Goal: Task Accomplishment & Management: Complete application form

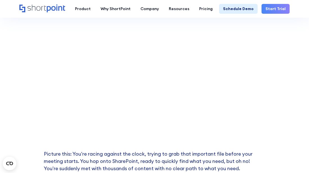
scroll to position [152, 0]
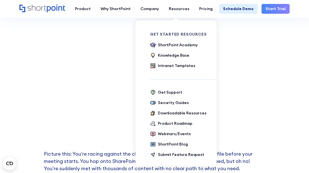
click at [169, 40] on div "Get Started Resources ShortPoint Academy The Basics Beginner Exercises Knowledg…" at bounding box center [182, 50] width 65 height 37
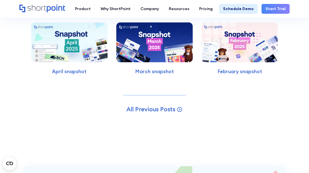
scroll to position [1479, 0]
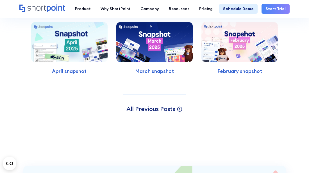
click at [178, 109] on icon at bounding box center [180, 109] width 6 height 6
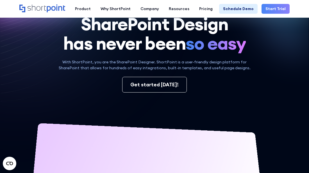
scroll to position [120, 0]
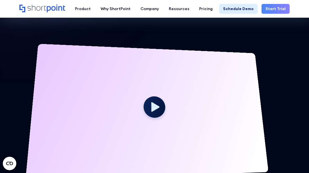
click at [146, 84] on div at bounding box center [146, 112] width 243 height 137
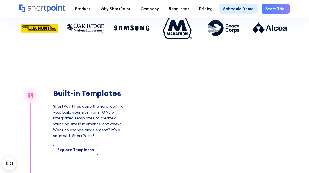
scroll to position [2382, 0]
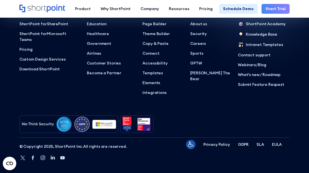
click at [131, 89] on div "Why Shortpoint Education Healthcare Government Airlines View All Industries Cus…" at bounding box center [111, 54] width 48 height 84
drag, startPoint x: 179, startPoint y: 44, endPoint x: 168, endPoint y: 53, distance: 14.6
click at [168, 53] on ul "Page Builder Theme Builder Copy & Paste Connect Accessibility Templates Element…" at bounding box center [163, 58] width 40 height 75
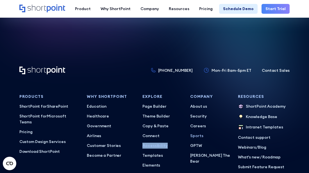
scroll to position [2300, 0]
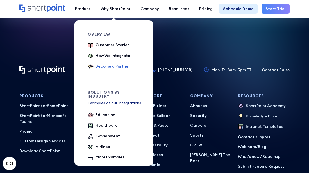
click at [114, 67] on div "Become a Partner" at bounding box center [113, 67] width 35 height 6
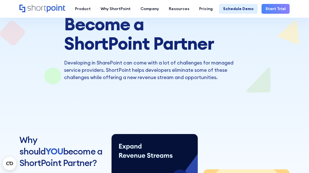
scroll to position [48, 0]
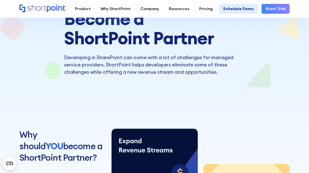
click at [89, 154] on h2 "Why should YOU become a ShortPoint Partner?" at bounding box center [62, 146] width 86 height 35
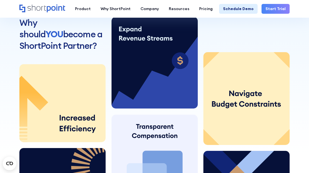
scroll to position [163, 0]
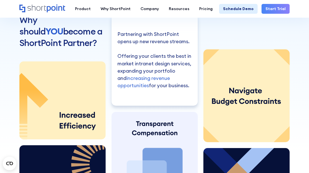
click at [158, 85] on p "Partnering with ShortPoint opens up new revenue streams. Offering your clients …" at bounding box center [154, 60] width 74 height 59
click at [172, 87] on p "Partnering with ShortPoint opens up new revenue streams. Offering your clients …" at bounding box center [154, 60] width 74 height 59
click at [144, 84] on span "increasing revenue opportunities" at bounding box center [143, 82] width 53 height 14
click at [147, 79] on span "increasing revenue opportunities" at bounding box center [143, 82] width 53 height 14
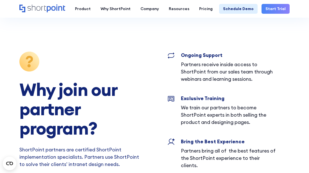
scroll to position [1114, 0]
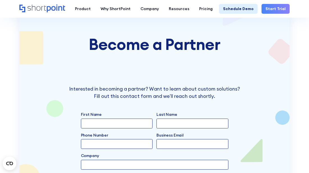
scroll to position [1254, 0]
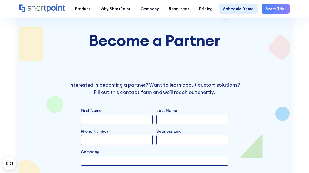
click at [87, 115] on input "First Name" at bounding box center [117, 120] width 72 height 10
type input "virginiamo"
click at [161, 115] on input "Last Name" at bounding box center [193, 120] width 72 height 10
type input "montoya"
click at [88, 135] on input "Phone Number" at bounding box center [117, 140] width 72 height 10
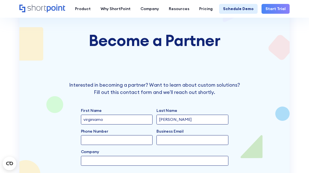
click at [87, 135] on input "Phone Number" at bounding box center [117, 140] width 72 height 10
click at [87, 135] on input "8" at bounding box center [117, 140] width 72 height 10
type input "8057219357"
click at [86, 156] on input "Company" at bounding box center [155, 161] width 148 height 10
type input "g"
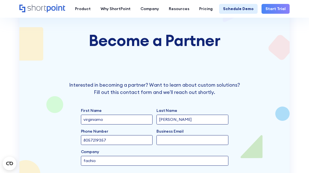
type input "fachion"
type input "fashion acsesorios"
click at [162, 135] on input "Business Email" at bounding box center [193, 140] width 72 height 10
click at [168, 135] on input "Business Email" at bounding box center [193, 140] width 72 height 10
click at [158, 135] on input "Business Email" at bounding box center [193, 140] width 72 height 10
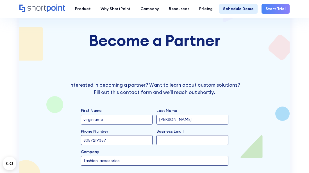
click at [158, 135] on input "Business Email" at bounding box center [193, 140] width 72 height 10
click at [270, 82] on div "Become a Partner Interested in becoming a partner? Want to learn about custom s…" at bounding box center [154, 106] width 271 height 209
click at [269, 83] on div "Become a Partner Interested in becoming a partner? Want to learn about custom s…" at bounding box center [154, 106] width 271 height 209
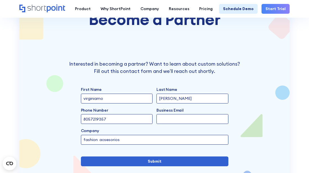
scroll to position [1274, 0]
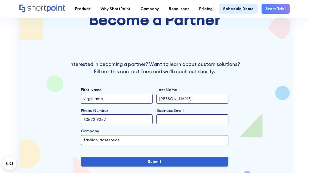
click at [172, 115] on input "Business Email" at bounding box center [193, 120] width 72 height 10
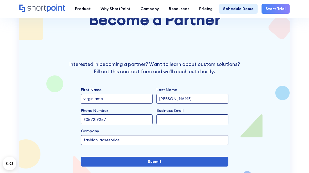
click at [172, 115] on input "Business Email" at bounding box center [193, 120] width 72 height 10
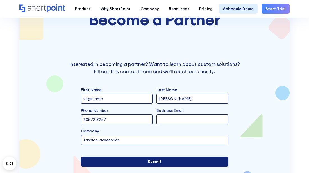
click at [182, 157] on input "Submit" at bounding box center [155, 162] width 148 height 10
click at [181, 157] on input "Submit" at bounding box center [155, 162] width 148 height 10
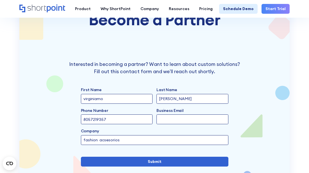
click at [196, 128] on label "Company" at bounding box center [155, 131] width 148 height 6
click at [196, 135] on input "fashion acsesorios" at bounding box center [155, 140] width 148 height 10
click at [168, 115] on input "Business Email" at bounding box center [193, 120] width 72 height 10
click at [166, 115] on input "Business Email" at bounding box center [193, 120] width 72 height 10
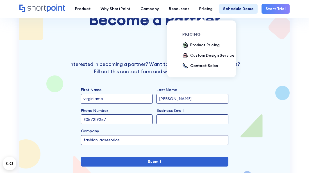
click at [203, 14] on div "pricing Product Pricing Custom Design Service Contact Sales" at bounding box center [206, 48] width 71 height 68
click at [204, 9] on div "Pricing" at bounding box center [205, 9] width 13 height 6
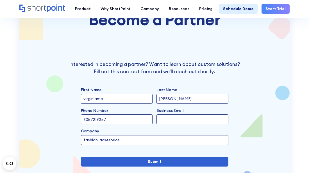
click at [172, 115] on input "Business Email" at bounding box center [193, 120] width 72 height 10
click at [8, 164] on circle "Open CMP widget" at bounding box center [9, 163] width 13 height 13
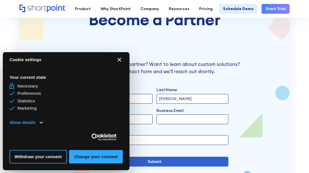
scroll to position [0, 0]
click at [83, 155] on button "Change your consent" at bounding box center [96, 156] width 54 height 13
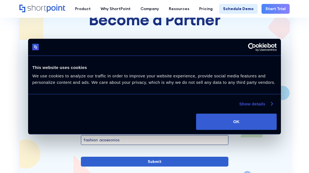
click at [272, 106] on link "Show details" at bounding box center [255, 104] width 33 height 7
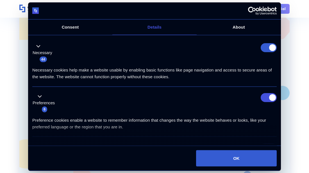
click at [269, 107] on div "Preferences 6" at bounding box center [154, 103] width 245 height 20
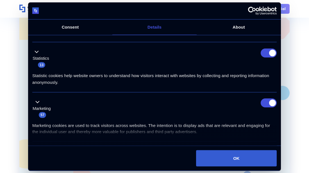
scroll to position [95, 0]
click at [42, 118] on button "Marketing 57" at bounding box center [43, 109] width 22 height 20
click at [42, 115] on span "57" at bounding box center [42, 115] width 7 height 6
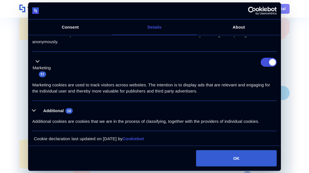
scroll to position [138, 0]
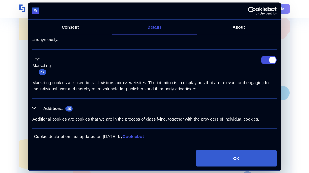
click at [64, 121] on span "Additional cookies are cookies that we are in the process of classifying, toget…" at bounding box center [145, 119] width 227 height 5
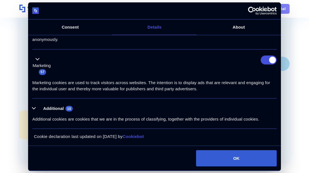
scroll to position [1311, 0]
click at [134, 139] on link "Cookiebot" at bounding box center [133, 136] width 21 height 5
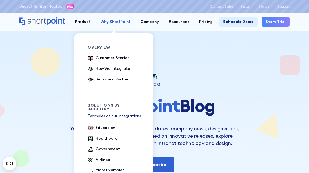
click at [118, 22] on div "Why ShortPoint" at bounding box center [116, 22] width 30 height 6
click at [125, 22] on div "Why ShortPoint" at bounding box center [116, 22] width 30 height 6
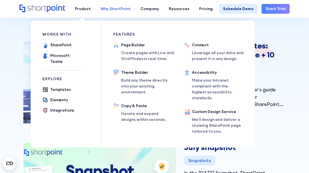
scroll to position [160, 0]
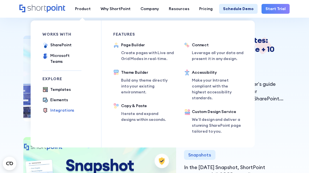
click at [55, 108] on div "Integrations" at bounding box center [62, 111] width 24 height 6
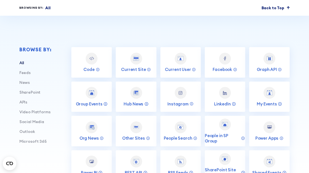
scroll to position [169, 0]
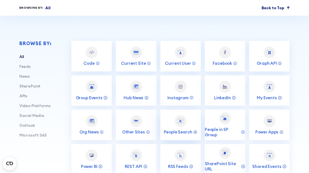
click at [181, 116] on div at bounding box center [181, 122] width 12 height 12
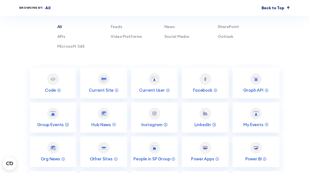
scroll to position [1331, 0]
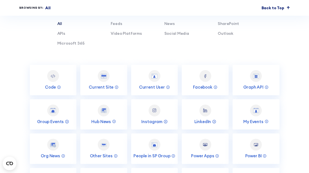
click at [181, 116] on div "Code SharePoint Current Site SharePoint Current User SharePoint Facebook Social…" at bounding box center [155, 166] width 250 height 203
click at [203, 143] on img at bounding box center [205, 145] width 6 height 6
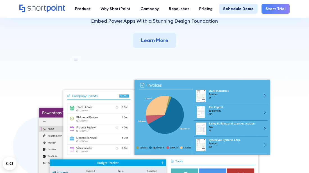
scroll to position [71, 0]
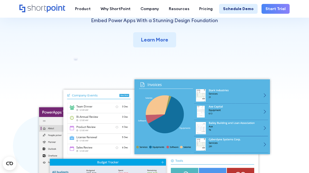
click at [201, 98] on img at bounding box center [155, 155] width 236 height 157
click at [201, 97] on img at bounding box center [155, 155] width 236 height 157
click at [202, 95] on img at bounding box center [155, 155] width 236 height 157
click at [212, 93] on img at bounding box center [155, 155] width 236 height 157
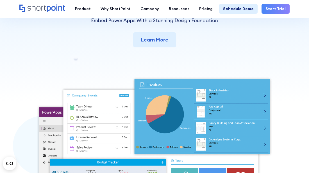
click at [212, 93] on img at bounding box center [155, 155] width 236 height 157
click at [202, 96] on img at bounding box center [155, 155] width 236 height 157
click at [263, 94] on img at bounding box center [155, 155] width 236 height 157
click at [264, 96] on img at bounding box center [155, 155] width 236 height 157
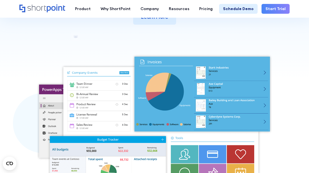
scroll to position [94, 0]
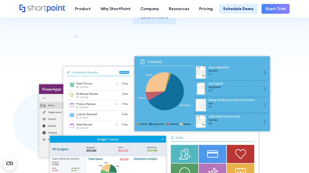
click at [145, 126] on img at bounding box center [155, 132] width 236 height 157
click at [145, 124] on img at bounding box center [155, 132] width 236 height 157
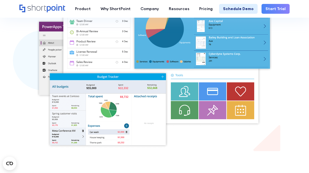
scroll to position [158, 0]
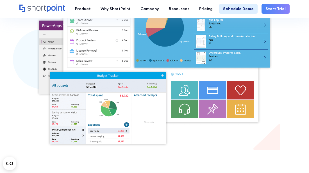
click at [145, 125] on img at bounding box center [155, 68] width 236 height 157
click at [153, 88] on img at bounding box center [155, 68] width 236 height 157
click at [153, 89] on img at bounding box center [155, 68] width 236 height 157
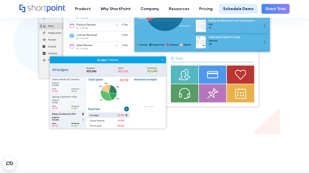
scroll to position [173, 0]
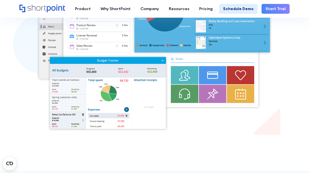
click at [153, 89] on img at bounding box center [155, 53] width 236 height 157
click at [164, 62] on img at bounding box center [155, 53] width 236 height 157
click at [162, 61] on img at bounding box center [155, 53] width 236 height 157
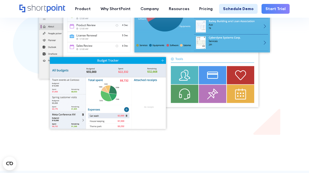
click at [162, 61] on img at bounding box center [155, 53] width 236 height 157
click at [163, 61] on img at bounding box center [155, 53] width 236 height 157
click at [219, 75] on img at bounding box center [155, 53] width 236 height 157
click at [209, 68] on img at bounding box center [155, 53] width 236 height 157
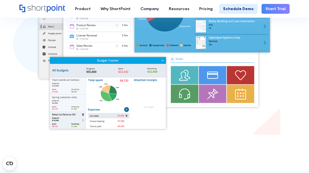
click at [208, 68] on img at bounding box center [155, 53] width 236 height 157
click at [209, 73] on img at bounding box center [155, 53] width 236 height 157
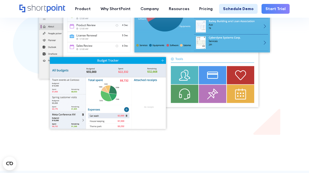
click at [209, 73] on img at bounding box center [155, 53] width 236 height 157
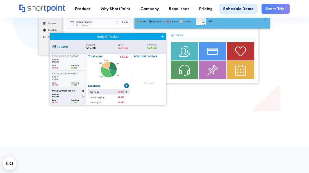
scroll to position [198, 0]
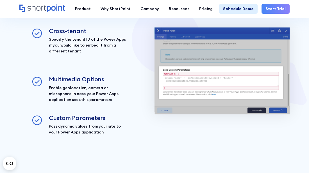
scroll to position [415, 0]
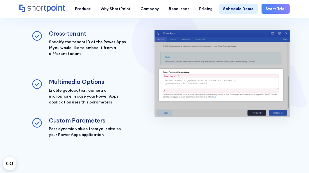
drag, startPoint x: 251, startPoint y: 85, endPoint x: 254, endPoint y: 71, distance: 14.7
click at [254, 71] on img at bounding box center [222, 73] width 135 height 87
click at [277, 112] on img at bounding box center [222, 73] width 135 height 87
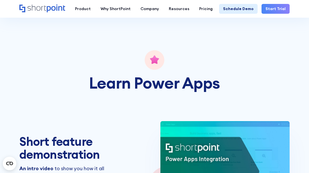
scroll to position [718, 0]
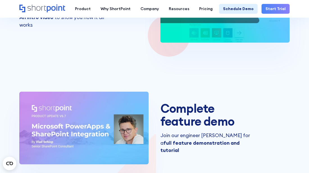
click at [278, 110] on div "Complete feature demo Join our engineer Vlad for a full feature demonstration a…" at bounding box center [154, 128] width 271 height 73
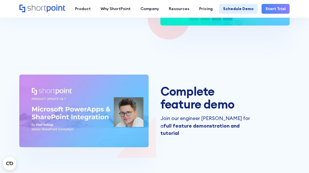
scroll to position [735, 0]
click at [277, 109] on div "Complete feature demo Join our engineer Vlad for a full feature demonstration a…" at bounding box center [154, 111] width 271 height 73
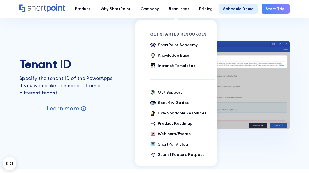
scroll to position [893, 0]
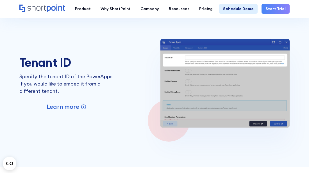
click at [166, 50] on img at bounding box center [224, 83] width 129 height 89
click at [168, 51] on img at bounding box center [224, 83] width 129 height 89
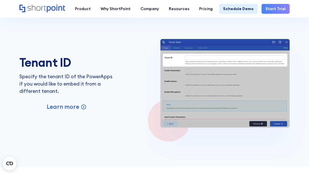
click at [280, 125] on img at bounding box center [224, 83] width 129 height 89
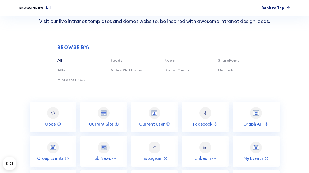
scroll to position [1489, 0]
click at [238, 102] on link "Graph API" at bounding box center [256, 117] width 47 height 31
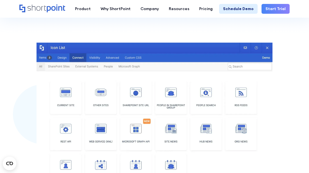
scroll to position [141, 0]
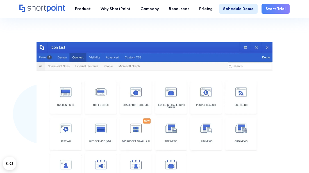
click at [214, 97] on img at bounding box center [155, 125] width 236 height 167
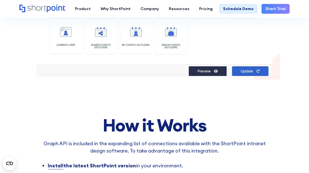
scroll to position [275, 0]
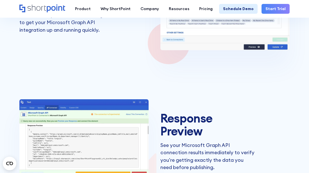
scroll to position [1283, 0]
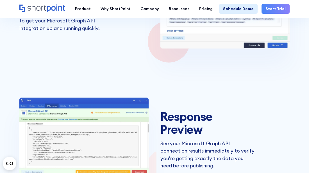
click at [110, 114] on img at bounding box center [83, 140] width 129 height 85
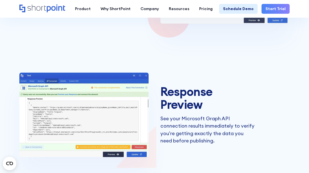
scroll to position [1315, 0]
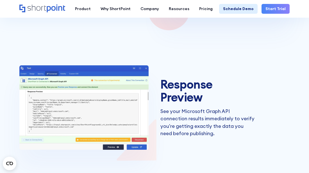
click at [114, 148] on img at bounding box center [83, 107] width 129 height 85
click at [25, 82] on img at bounding box center [83, 107] width 129 height 85
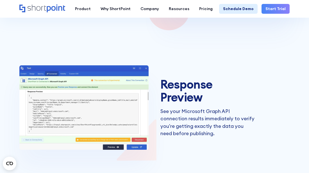
click at [25, 82] on img at bounding box center [83, 107] width 129 height 85
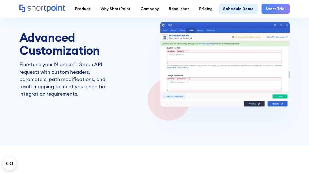
scroll to position [1493, 0]
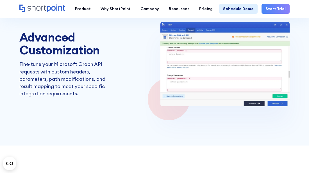
click at [163, 26] on img at bounding box center [224, 64] width 129 height 85
click at [189, 33] on img at bounding box center [224, 64] width 129 height 85
click at [173, 46] on img at bounding box center [224, 64] width 129 height 85
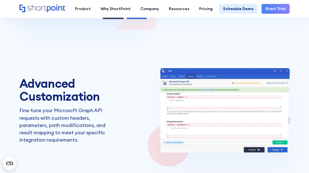
scroll to position [1444, 0]
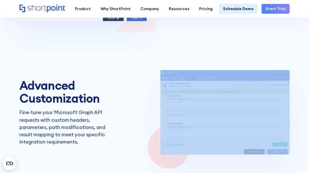
click at [166, 87] on img at bounding box center [224, 112] width 129 height 85
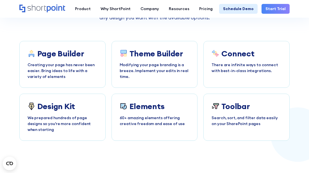
scroll to position [1731, 0]
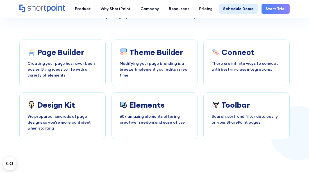
click at [169, 91] on div "Page Builder Creating your page has never been easier. Bring ideas to life with…" at bounding box center [154, 90] width 271 height 100
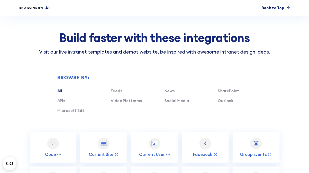
scroll to position [2045, 0]
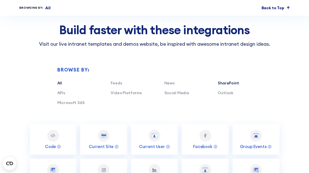
click at [228, 85] on link "SharePoint" at bounding box center [228, 83] width 21 height 5
click at [214, 144] on link "Hub News" at bounding box center [205, 140] width 47 height 31
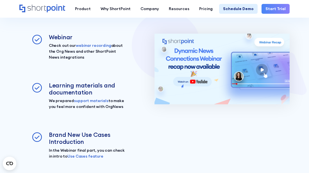
scroll to position [716, 0]
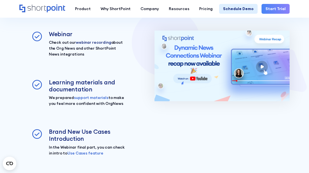
click at [85, 43] on link "webinar recording" at bounding box center [93, 42] width 35 height 5
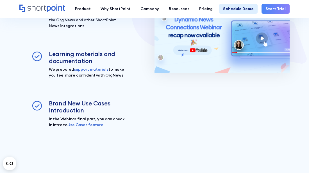
scroll to position [757, 0]
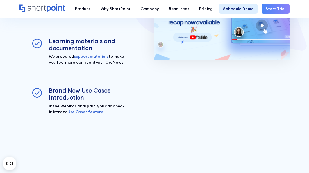
click at [73, 86] on div "Webinar Check out our webinar recording about the Org News and other ShortPoint…" at bounding box center [79, 57] width 96 height 136
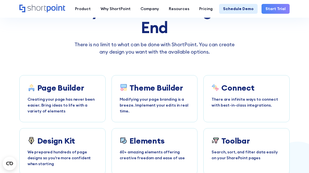
scroll to position [1505, 0]
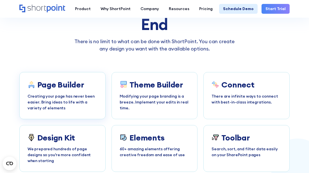
click at [73, 86] on h3 "Page Builder" at bounding box center [60, 84] width 47 height 9
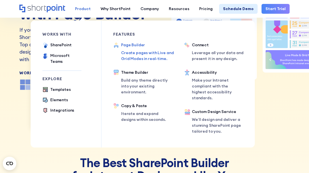
scroll to position [67, 0]
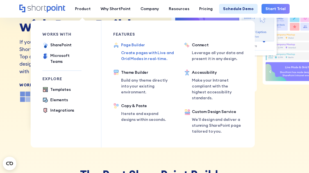
click at [204, 21] on div "Features Connect Leverage all your data and present it in any design. Accessibi…" at bounding box center [207, 84] width 71 height 127
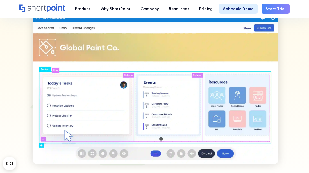
scroll to position [291, 0]
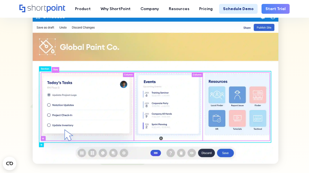
click at [68, 83] on img at bounding box center [155, 89] width 266 height 168
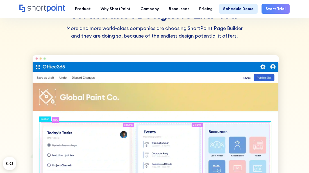
scroll to position [232, 0]
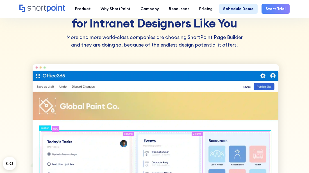
click at [56, 78] on img at bounding box center [155, 148] width 266 height 168
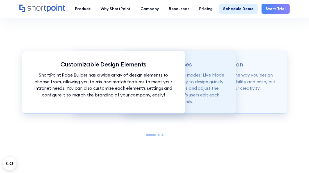
scroll to position [466, 0]
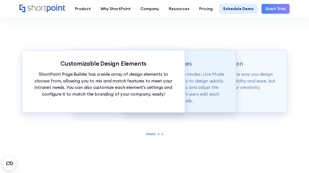
click at [201, 85] on p "Page builder allows users to design in two flexible modes: Live Mode & Grid Mod…" at bounding box center [154, 87] width 143 height 33
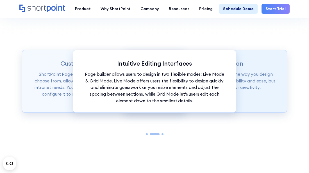
click at [247, 74] on p "ShortPoint Page Builder is truly revolutionizing the way you design your Intran…" at bounding box center [205, 81] width 143 height 20
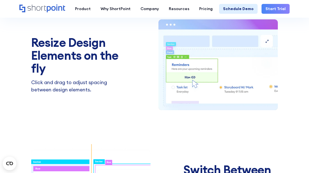
scroll to position [632, 0]
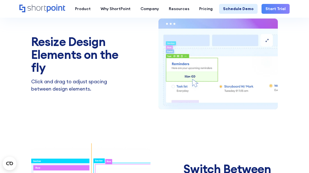
click at [191, 76] on img at bounding box center [218, 64] width 119 height 112
click at [37, 86] on p "Click and drag to adjust spacing between design elements." at bounding box center [78, 85] width 94 height 15
click at [37, 83] on p "Click and drag to adjust spacing between design elements." at bounding box center [78, 85] width 94 height 15
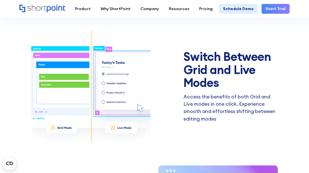
scroll to position [745, 0]
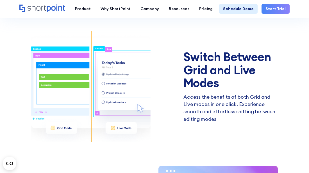
click at [37, 88] on img at bounding box center [90, 87] width 119 height 112
click at [44, 76] on img at bounding box center [90, 87] width 119 height 112
click at [61, 130] on img at bounding box center [90, 87] width 119 height 112
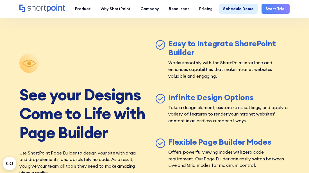
scroll to position [1617, 0]
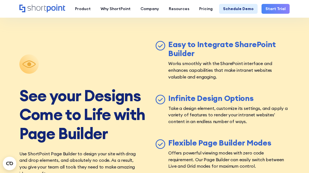
click at [78, 77] on div "See your Designs Come to Life with Page Builder Use ShortPoint Page Builder to …" at bounding box center [154, 132] width 271 height 184
click at [258, 40] on h3 "Easy to Integrate SharePoint Builder" at bounding box center [228, 49] width 121 height 18
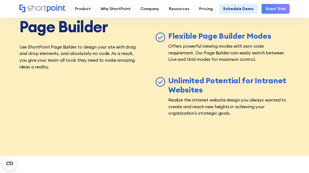
scroll to position [1724, 0]
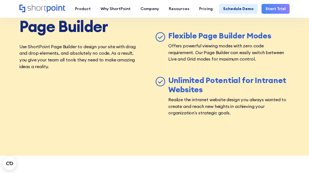
click at [162, 31] on icon at bounding box center [161, 37] width 12 height 12
click at [128, 50] on p "Use ShortPoint Page Builder to design your site with drag and drop elements, an…" at bounding box center [80, 57] width 122 height 27
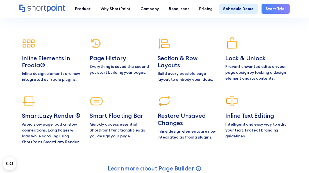
scroll to position [2081, 0]
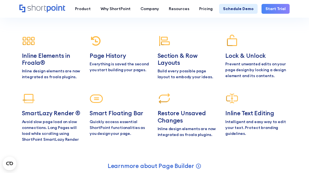
click at [169, 68] on p "Build every possible page layout to embody your ideas." at bounding box center [189, 74] width 62 height 12
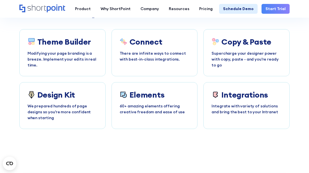
scroll to position [2302, 0]
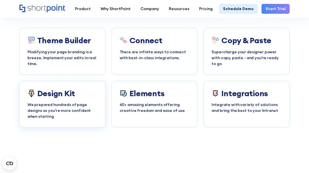
click at [72, 102] on p "We prepared hundreds of page designs so you're more confident when starting" at bounding box center [63, 111] width 70 height 18
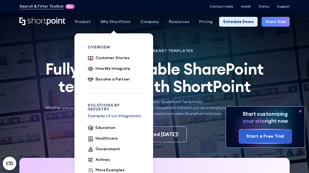
click at [111, 21] on div "Why ShortPoint" at bounding box center [116, 22] width 30 height 6
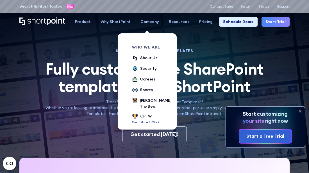
click at [146, 120] on p "Great Place To Work" at bounding box center [146, 122] width 28 height 4
click at [151, 119] on div "Who we are About Us Security Careers Sports Kevin The Bear GPTW Great Place To …" at bounding box center [152, 84] width 40 height 103
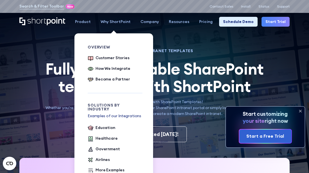
click at [121, 24] on div "Why ShortPoint" at bounding box center [116, 22] width 30 height 6
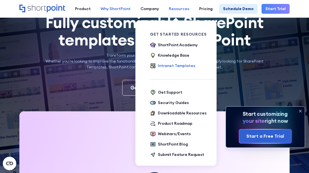
scroll to position [47, 0]
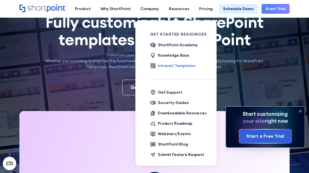
click at [188, 30] on div "Get Started Resources ShortPoint Academy The Basics Beginner Exercises Knowledg…" at bounding box center [182, 96] width 65 height 150
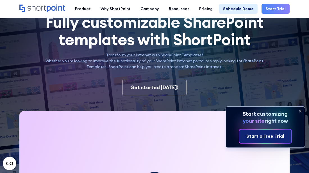
click at [272, 137] on div "Start a Free Trial" at bounding box center [266, 136] width 38 height 7
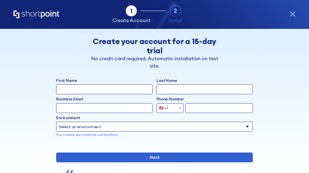
click at [70, 91] on input "First Name" at bounding box center [104, 90] width 96 height 10
click at [68, 90] on input "First Name" at bounding box center [104, 90] width 96 height 10
type input "[US_STATE]"
click at [164, 87] on input "Last Name" at bounding box center [205, 90] width 96 height 10
type input "mo"
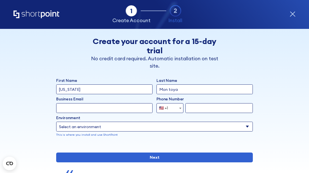
type input "Mon toya"
click at [189, 109] on input "form" at bounding box center [219, 108] width 67 height 10
type input "8057219357"
click at [67, 129] on select "Select an environment Microsoft 365 SharePoint Online SharePoint 2019 (On-Premi…" at bounding box center [154, 127] width 197 height 10
select select "SharePoint Online"
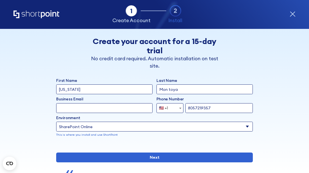
click at [56, 122] on select "Select an environment Microsoft 365 SharePoint Online SharePoint 2019 (On-Premi…" at bounding box center [154, 127] width 197 height 10
click at [62, 109] on input "Business Email" at bounding box center [104, 108] width 96 height 10
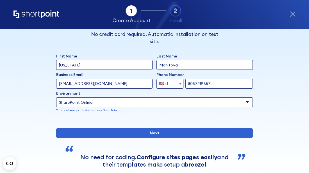
scroll to position [30, 0]
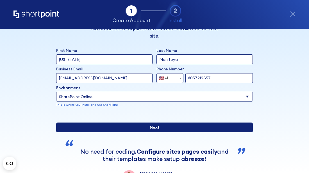
click at [195, 133] on input "Next" at bounding box center [154, 128] width 197 height 10
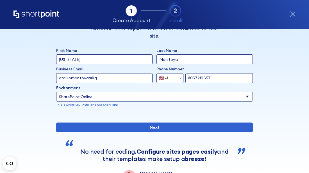
click at [56, 123] on input "Next" at bounding box center [154, 128] width 197 height 10
type input "a"
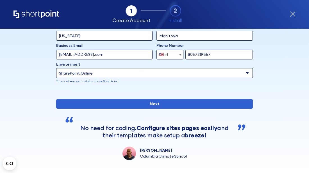
scroll to position [54, 0]
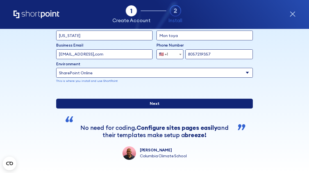
click at [149, 109] on input "Next" at bounding box center [154, 104] width 197 height 10
click at [114, 109] on input "Next" at bounding box center [154, 104] width 197 height 10
click at [56, 99] on input "Next" at bounding box center [154, 104] width 197 height 10
click at [150, 109] on input "Next" at bounding box center [154, 104] width 197 height 10
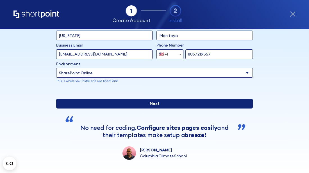
click at [152, 109] on input "Next" at bounding box center [154, 104] width 197 height 10
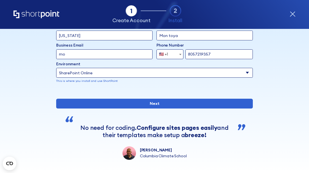
type input "m"
click at [56, 99] on input "Next" at bounding box center [154, 104] width 197 height 10
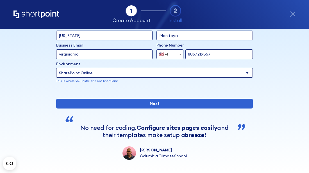
click at [56, 99] on input "Next" at bounding box center [154, 104] width 197 height 10
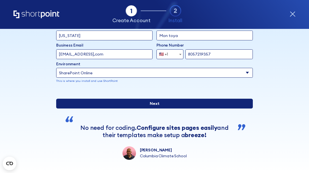
type input "[EMAIL_ADDRESS],com"
click at [143, 109] on input "Next" at bounding box center [154, 104] width 197 height 10
click at [156, 109] on input "Next" at bounding box center [154, 104] width 197 height 10
click at [163, 109] on input "Next" at bounding box center [154, 104] width 197 height 10
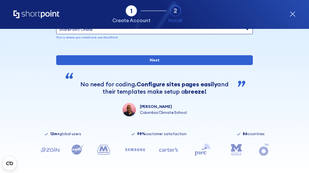
scroll to position [100, 0]
click at [80, 117] on div "No need for coding. Configure sites pages easily and their templates make setup…" at bounding box center [154, 99] width 159 height 36
click at [30, 139] on div "Tab 1 Tab 2 Tab 3 Tab 4 Tell us more about you New customer Existing customer B…" at bounding box center [154, 101] width 309 height 144
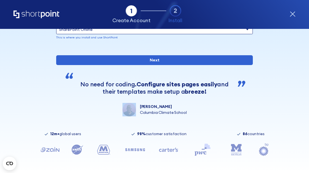
click at [21, 132] on div "Tab 1 Tab 2 Tab 3 Tab 4 Tell us more about you New customer Existing customer B…" at bounding box center [154, 101] width 309 height 144
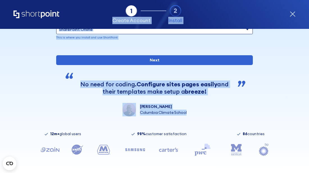
drag, startPoint x: 214, startPoint y: 116, endPoint x: 216, endPoint y: 184, distance: 68.6
click at [216, 173] on html "Search & Filter Toolbar -746 Days -8 Hours -51 Minutes -37 Seconds Until Launch…" at bounding box center [154, 86] width 309 height 173
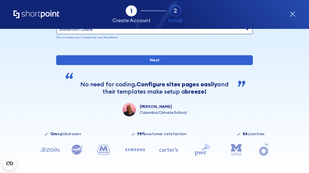
drag, startPoint x: 176, startPoint y: 163, endPoint x: 176, endPoint y: 169, distance: 6.2
click at [176, 169] on div "12m+ global users 98% customer satisfaction 86 countries" at bounding box center [154, 152] width 271 height 41
drag, startPoint x: 176, startPoint y: 169, endPoint x: 186, endPoint y: 129, distance: 41.3
click at [186, 129] on div "Tab 1 Tab 2 Tab 3 Tab 4 Tell us more about you New customer Existing customer B…" at bounding box center [154, 101] width 309 height 144
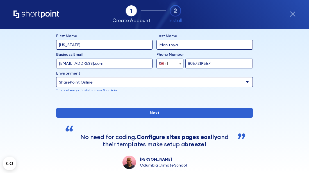
scroll to position [38, 0]
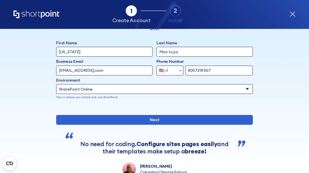
click at [47, 133] on div "Back Back Create your account for a 15-day trial No credit card required. Autom…" at bounding box center [154, 83] width 271 height 185
click at [56, 107] on div "form" at bounding box center [56, 107] width 0 height 0
